Goal: Information Seeking & Learning: Learn about a topic

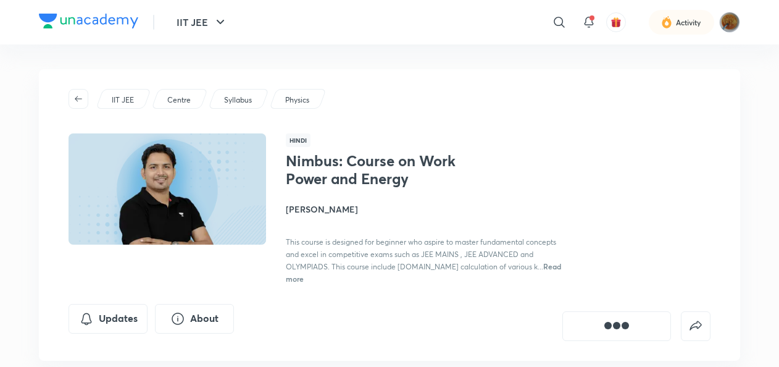
click at [605, 208] on div "Nimbus: Course on Work Power and Energy [PERSON_NAME] This course is designed f…" at bounding box center [498, 218] width 425 height 132
click at [117, 95] on p "IIT JEE" at bounding box center [123, 99] width 22 height 11
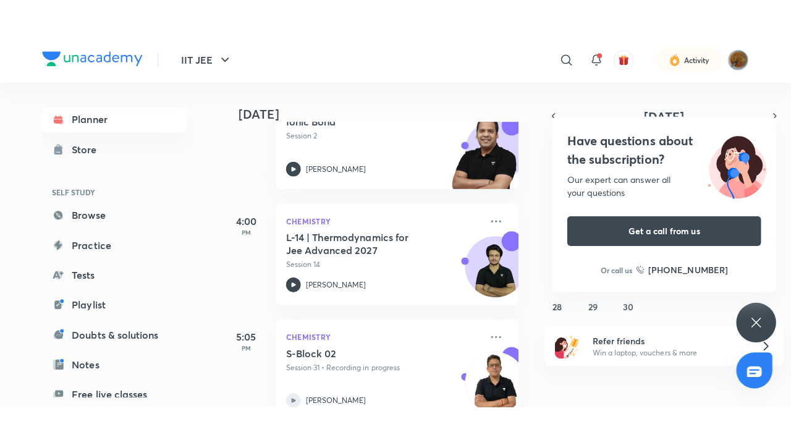
scroll to position [2319, 0]
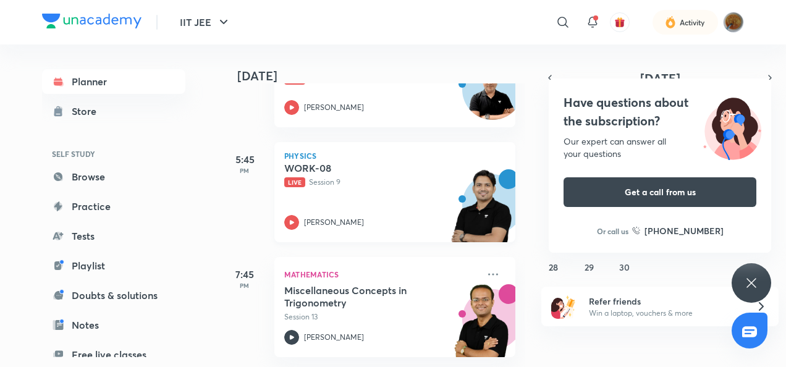
click at [292, 215] on icon at bounding box center [291, 222] width 15 height 15
